Goal: Task Accomplishment & Management: Manage account settings

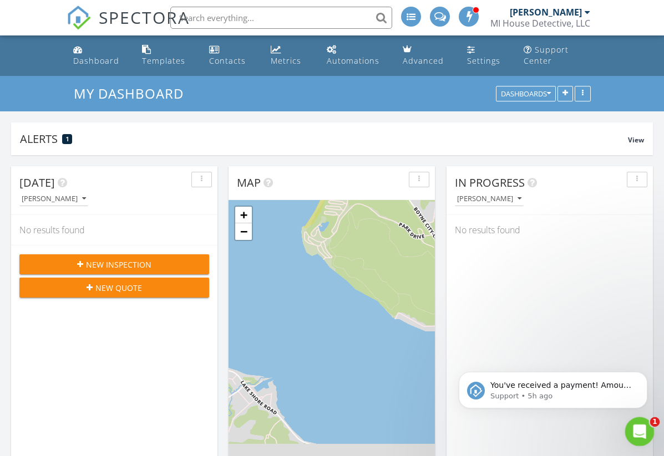
click at [634, 429] on icon "Open Intercom Messenger" at bounding box center [638, 430] width 18 height 18
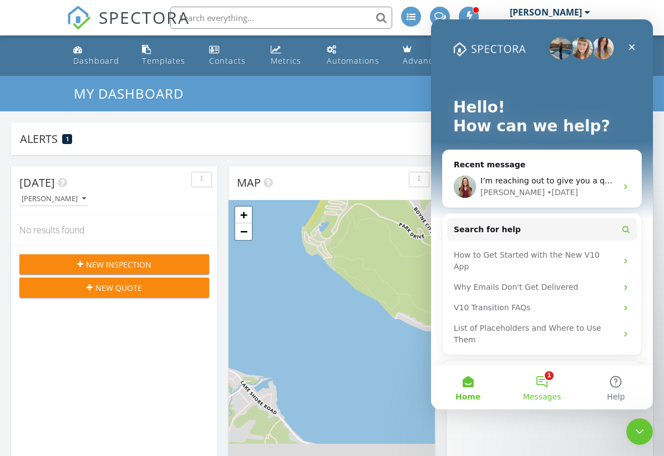
click at [541, 382] on button "1 Messages" at bounding box center [542, 387] width 74 height 44
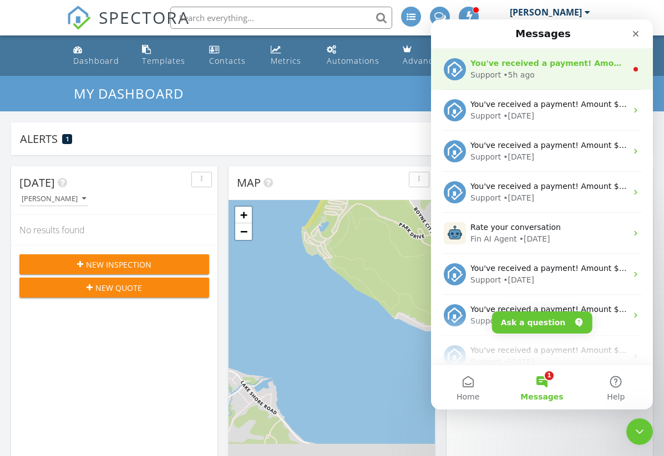
click at [567, 74] on div "Support • 5h ago" at bounding box center [548, 75] width 156 height 12
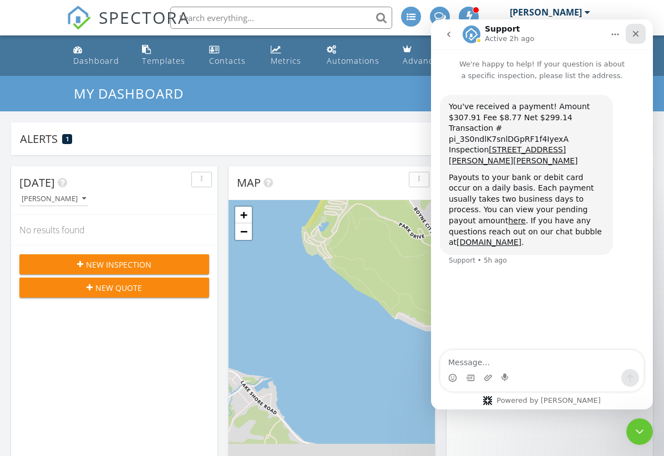
click at [632, 29] on div "Close" at bounding box center [635, 34] width 20 height 20
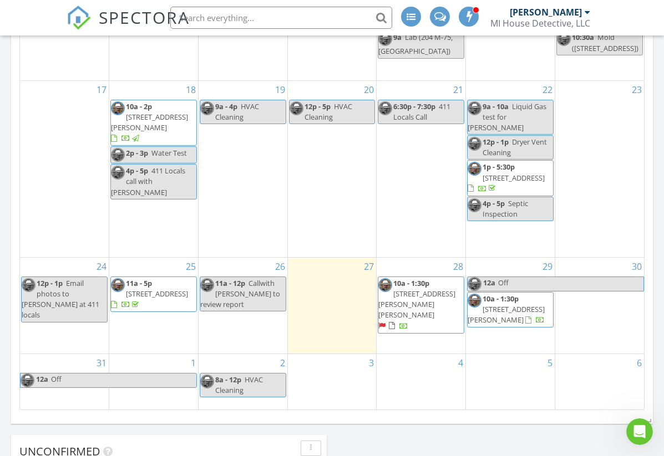
scroll to position [621, 0]
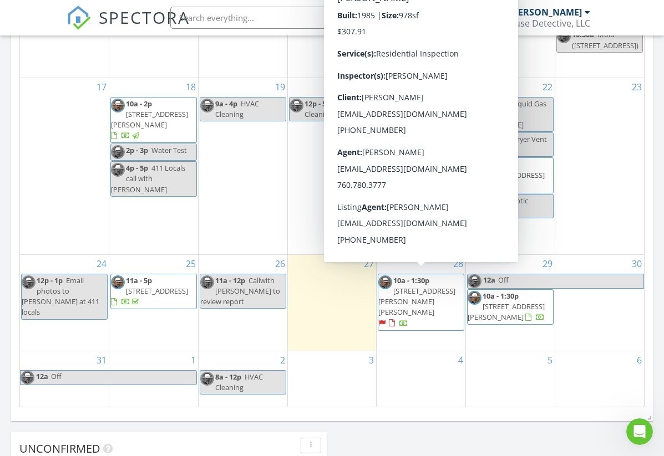
click at [385, 320] on div at bounding box center [381, 323] width 7 height 7
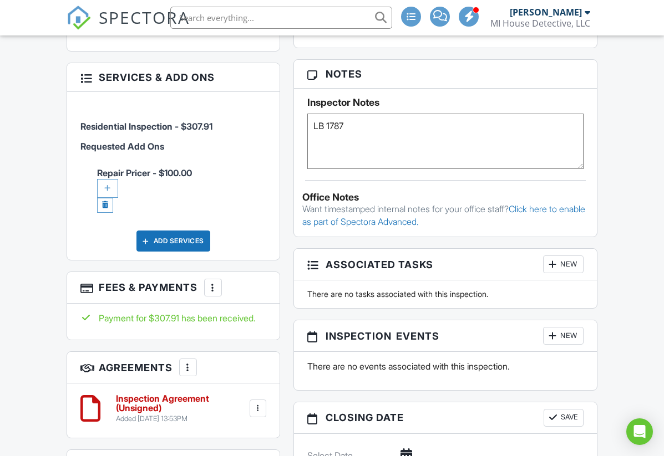
scroll to position [752, 0]
click at [215, 293] on div at bounding box center [212, 287] width 11 height 11
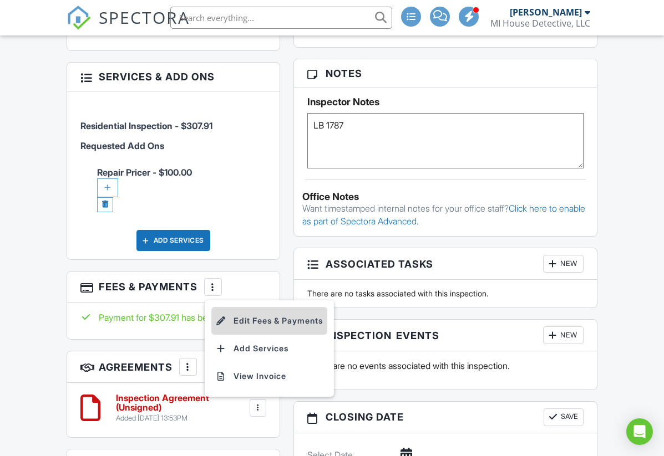
click at [259, 335] on li "Edit Fees & Payments" at bounding box center [269, 321] width 116 height 28
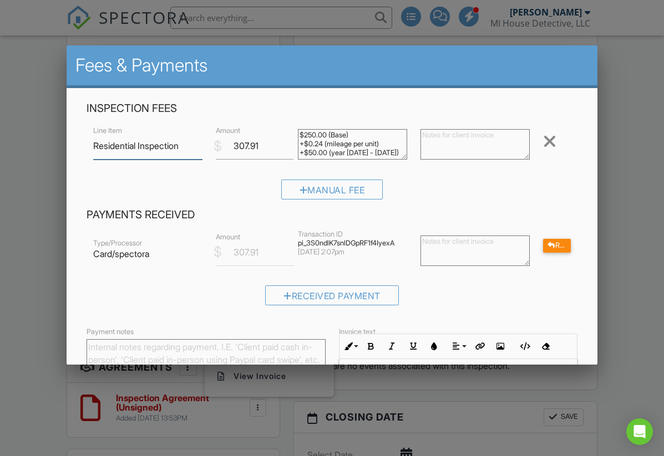
scroll to position [0, 0]
click at [37, 312] on div at bounding box center [332, 230] width 664 height 571
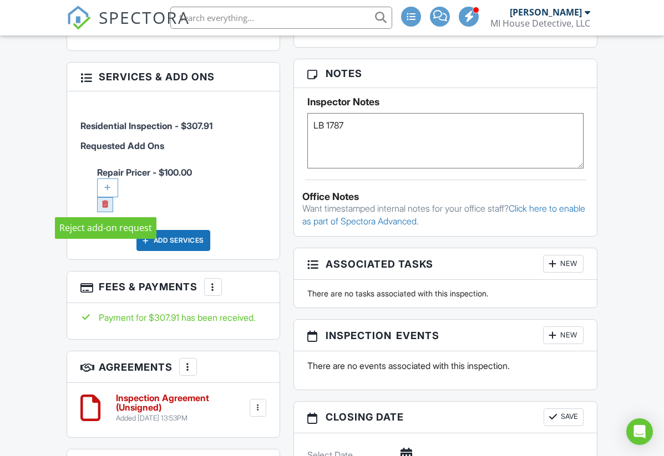
click at [106, 203] on link at bounding box center [105, 204] width 16 height 15
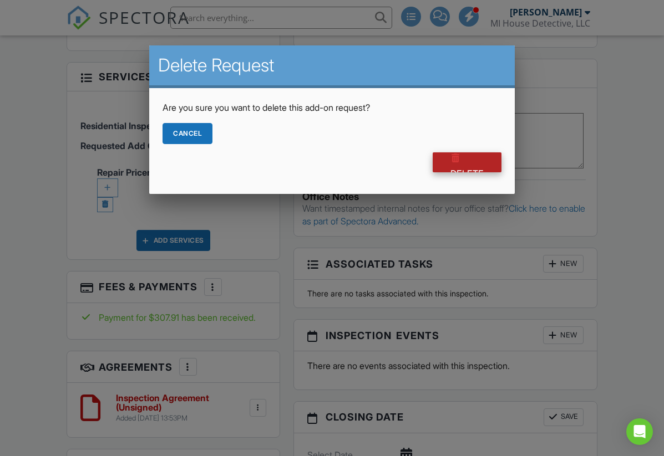
click at [459, 157] on div at bounding box center [455, 157] width 11 height 11
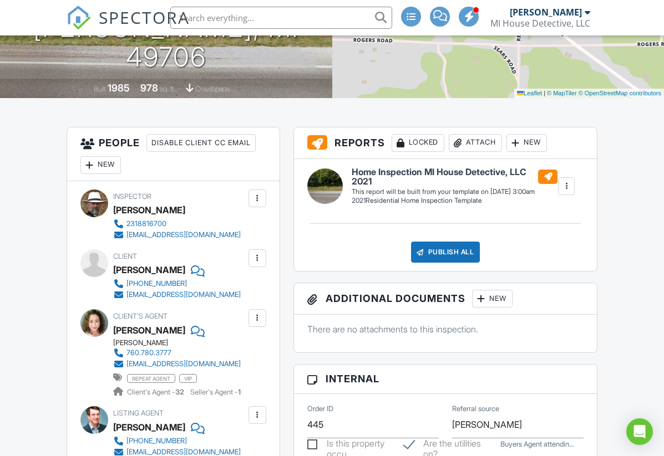
scroll to position [210, 0]
click at [260, 258] on div at bounding box center [257, 257] width 11 height 11
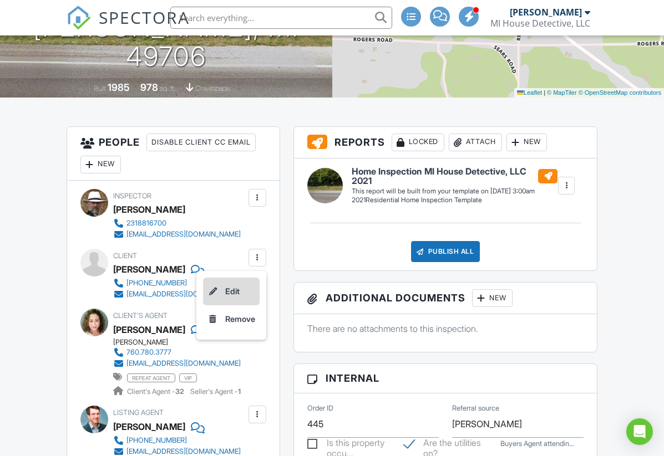
click at [227, 286] on li "Edit" at bounding box center [231, 292] width 57 height 28
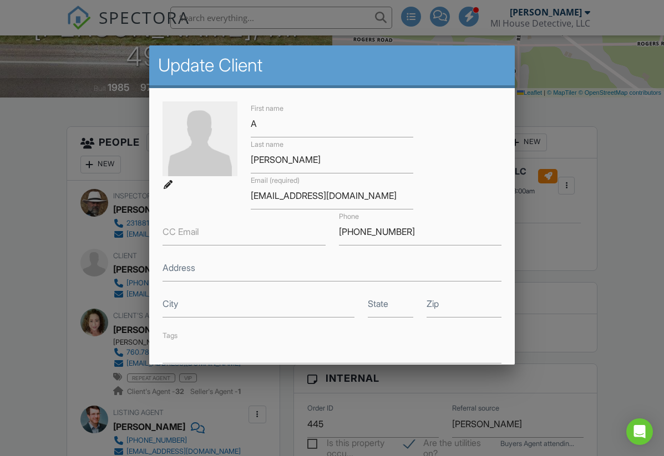
click at [360, 14] on div at bounding box center [332, 230] width 664 height 571
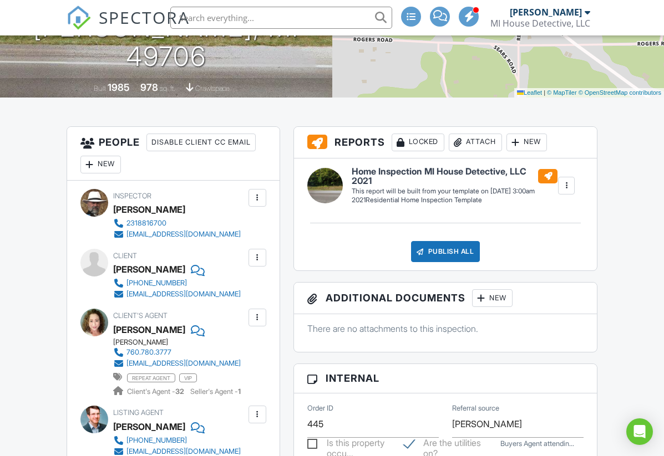
click at [254, 257] on div at bounding box center [257, 257] width 11 height 11
click at [229, 287] on li "Edit" at bounding box center [231, 292] width 57 height 28
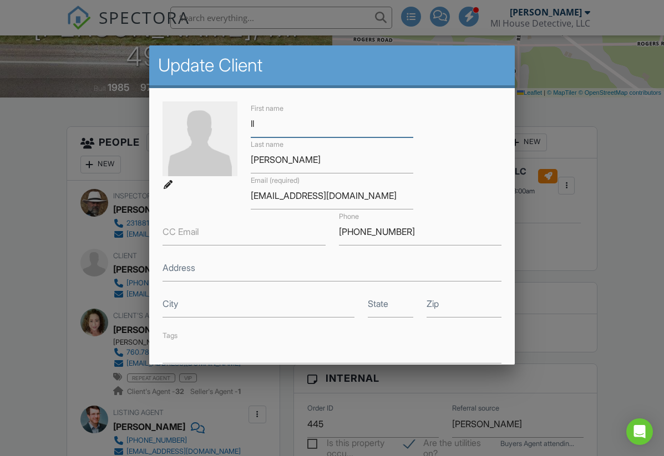
type input "l"
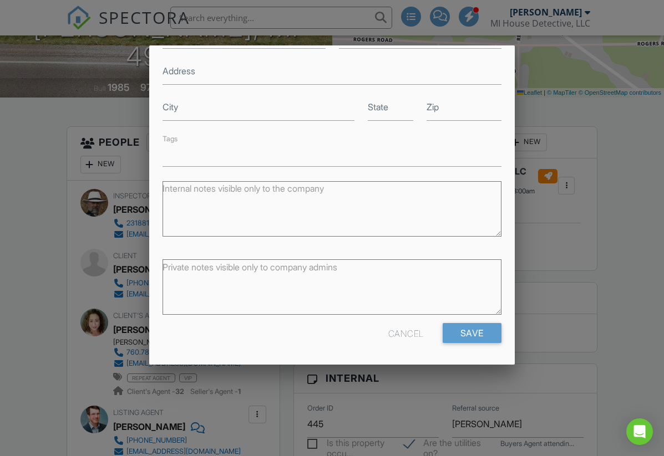
scroll to position [196, 0]
type input "[PERSON_NAME]"
click at [477, 331] on input "Save" at bounding box center [472, 334] width 59 height 20
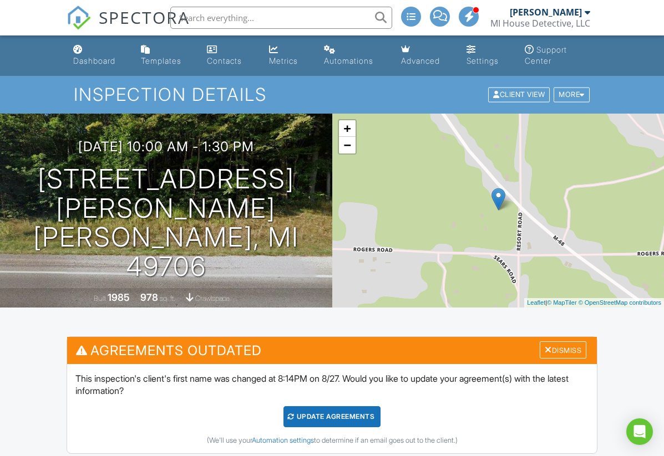
click at [47, 16] on nav "SPECTORA Bill Ulvund MI House Detective, LLC Role: Inspector Change Role Dashbo…" at bounding box center [332, 17] width 664 height 35
